Goal: Information Seeking & Learning: Learn about a topic

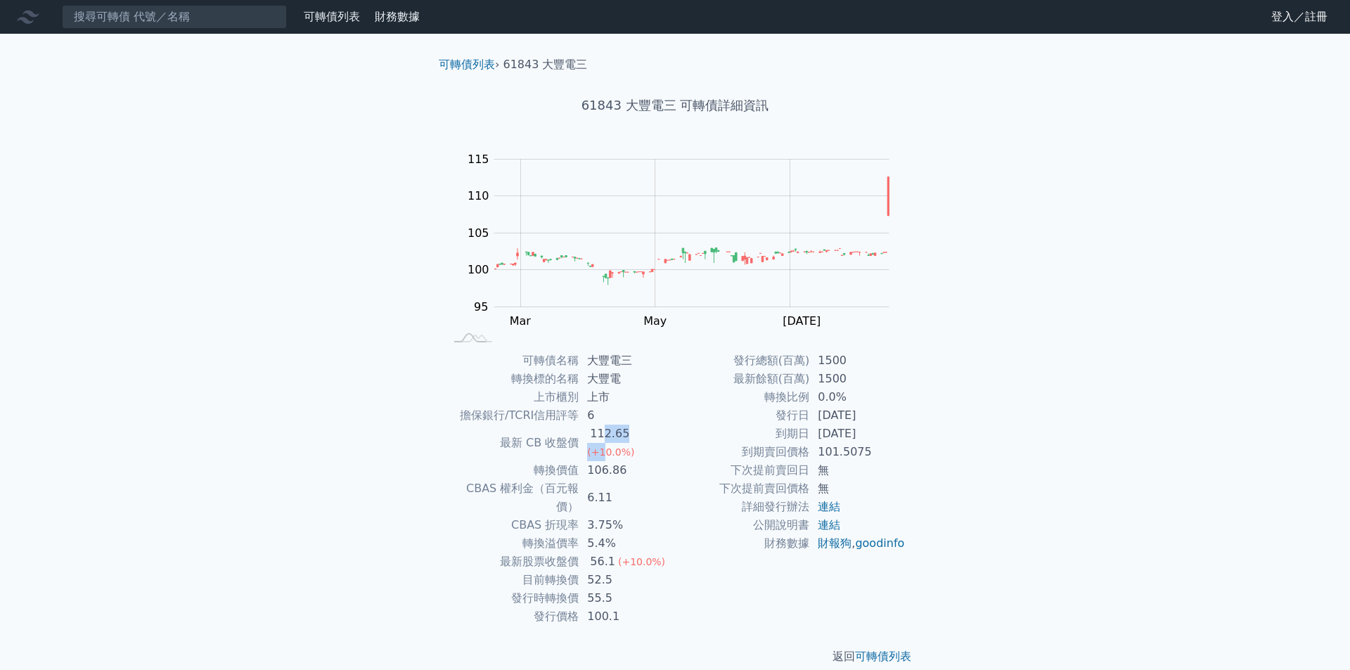
drag, startPoint x: 612, startPoint y: 436, endPoint x: 652, endPoint y: 439, distance: 40.2
click at [652, 439] on td "112.65 (+10.0%)" at bounding box center [627, 443] width 96 height 37
click at [722, 444] on td "到期賣回價格" at bounding box center [742, 452] width 134 height 18
drag, startPoint x: 629, startPoint y: 456, endPoint x: 574, endPoint y: 458, distance: 55.6
click at [574, 461] on tr "轉換價值 106.86" at bounding box center [560, 470] width 231 height 18
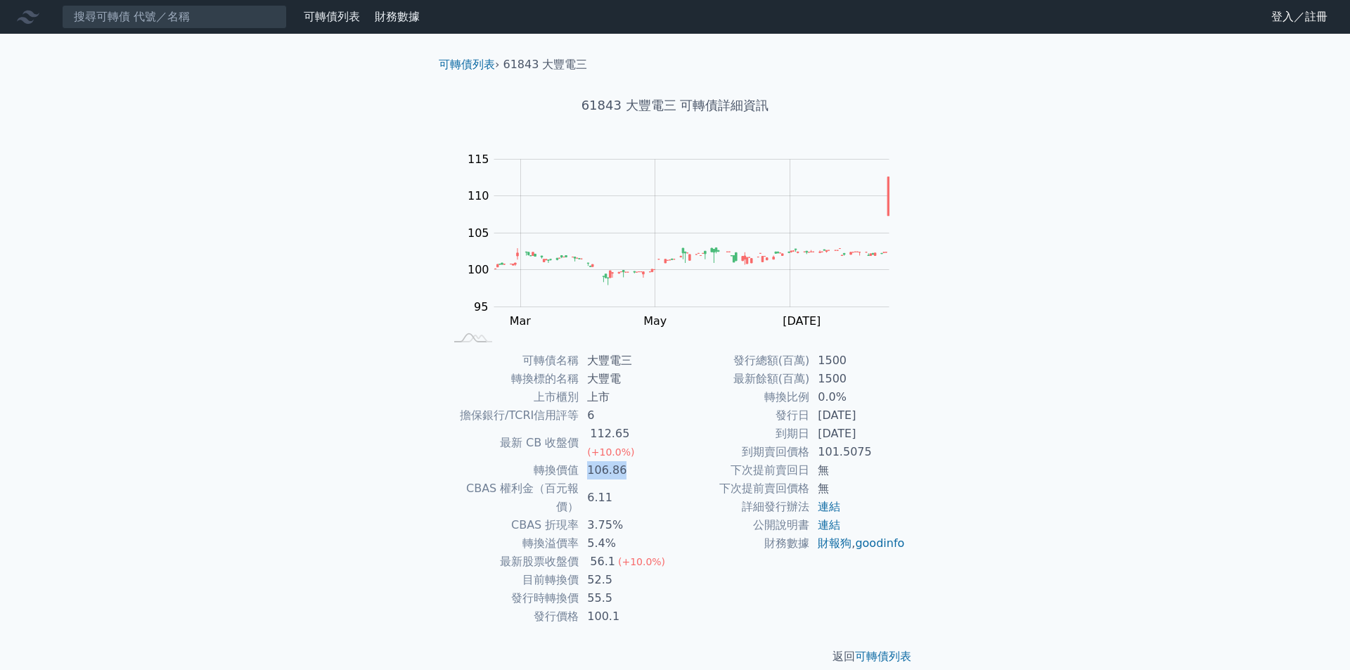
click at [625, 461] on td "106.86" at bounding box center [627, 470] width 96 height 18
drag, startPoint x: 625, startPoint y: 456, endPoint x: 550, endPoint y: 457, distance: 74.6
click at [550, 461] on tr "轉換價值 106.86" at bounding box center [560, 470] width 231 height 18
click at [670, 461] on td "106.86" at bounding box center [627, 470] width 96 height 18
drag, startPoint x: 632, startPoint y: 454, endPoint x: 533, endPoint y: 454, distance: 98.5
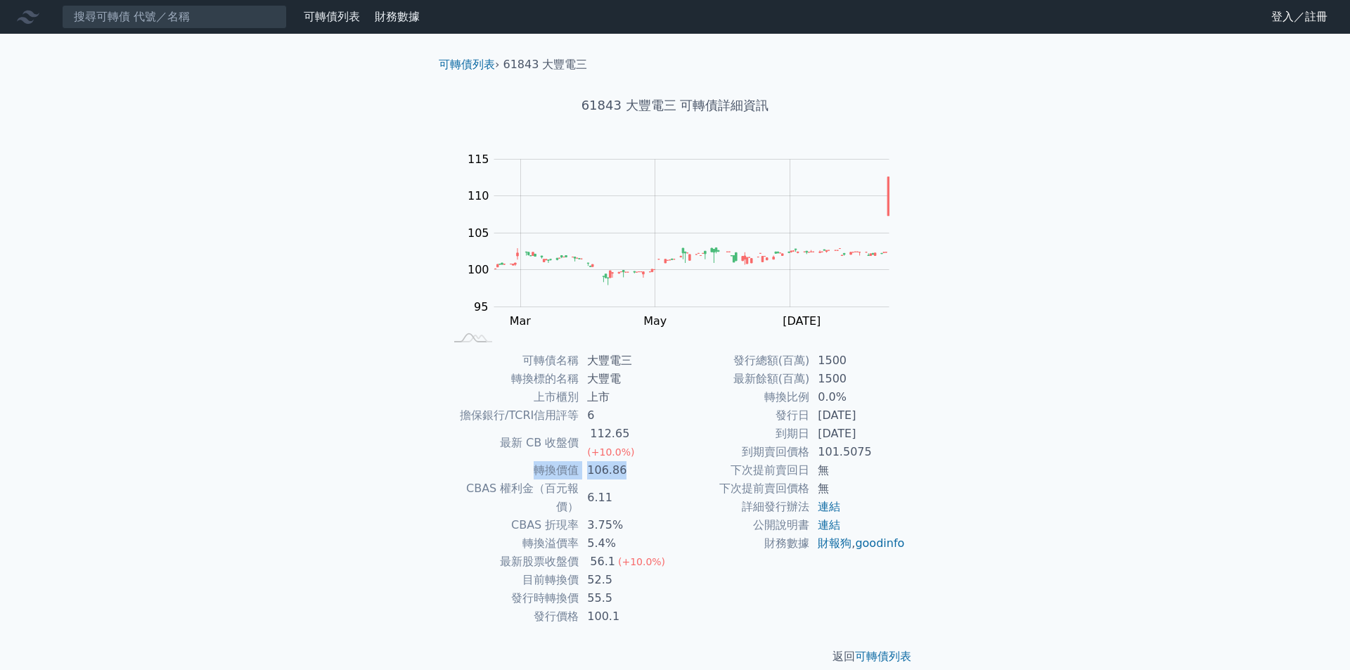
click at [533, 461] on tr "轉換價值 106.86" at bounding box center [560, 470] width 231 height 18
click at [506, 480] on td "CBAS 權利金（百元報價）" at bounding box center [512, 498] width 134 height 37
click at [455, 516] on td "CBAS 折現率" at bounding box center [512, 525] width 134 height 18
drag, startPoint x: 881, startPoint y: 435, endPoint x: 748, endPoint y: 435, distance: 132.2
click at [748, 435] on tr "到期日 [DATE]" at bounding box center [790, 434] width 231 height 18
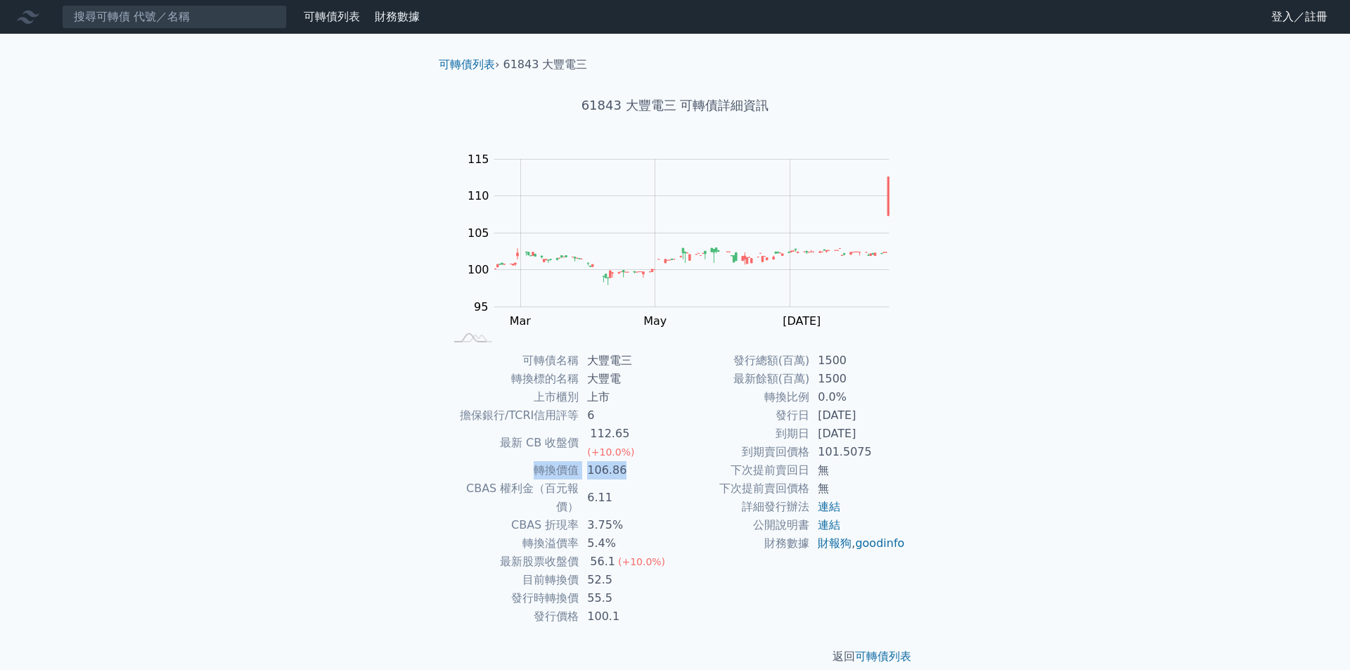
drag, startPoint x: 624, startPoint y: 456, endPoint x: 524, endPoint y: 456, distance: 99.9
click at [524, 461] on tr "轉換價值 106.86" at bounding box center [560, 470] width 231 height 18
